Goal: Task Accomplishment & Management: Complete application form

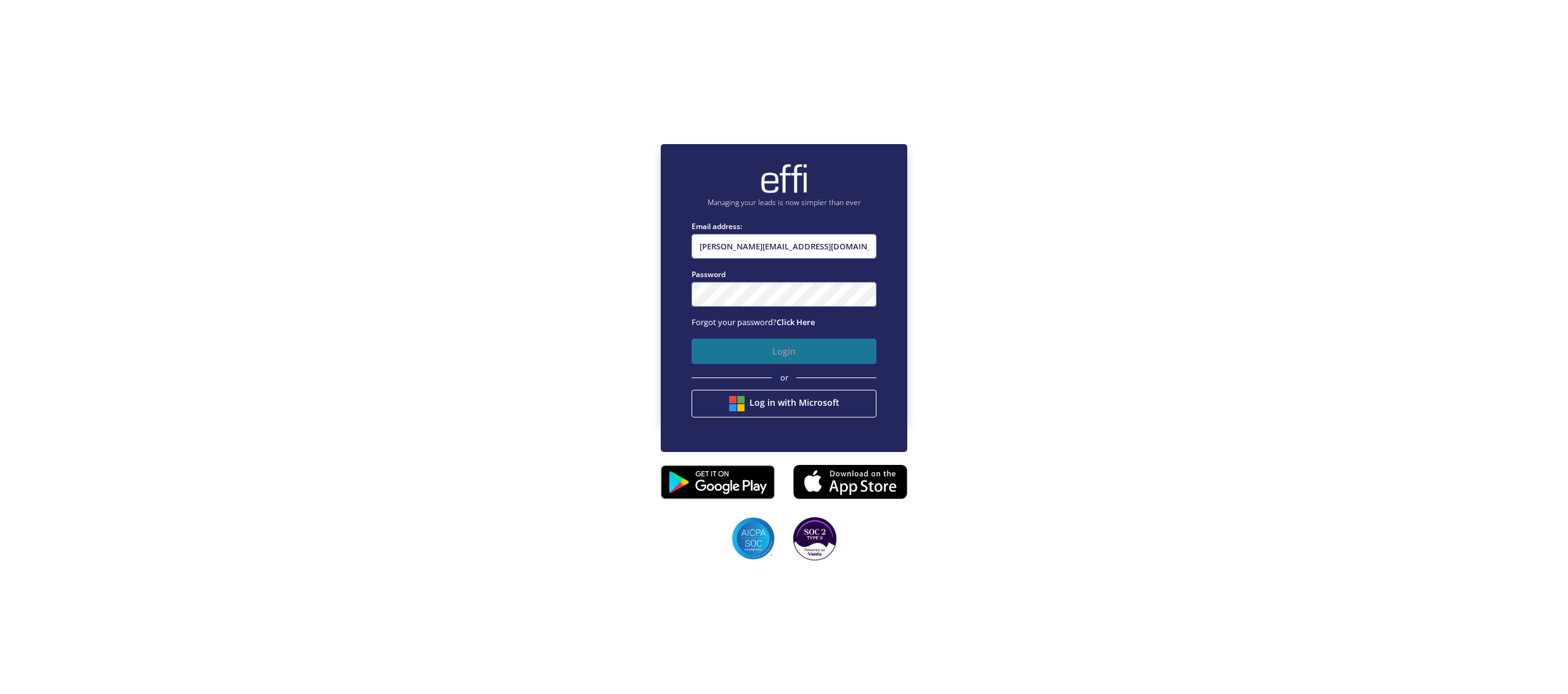
click at [738, 347] on button "Login" at bounding box center [784, 351] width 185 height 25
